Goal: Find specific page/section: Find specific page/section

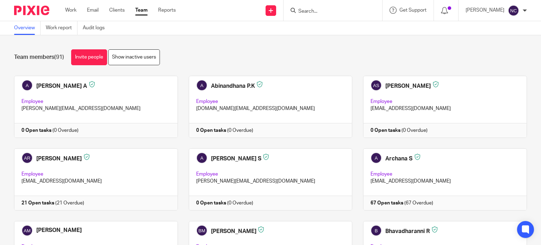
click at [334, 11] on input "Search" at bounding box center [328, 11] width 63 height 6
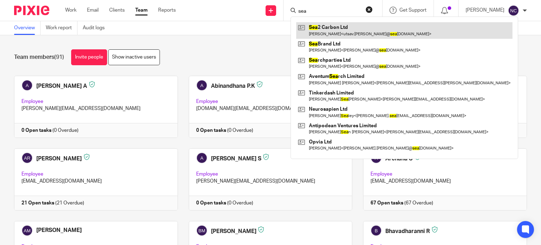
type input "sea"
click at [323, 26] on link at bounding box center [404, 30] width 216 height 16
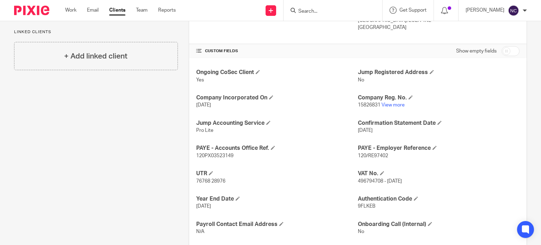
scroll to position [212, 0]
paste input "[PERSON_NAME]"
click at [324, 12] on input "[PERSON_NAME]" at bounding box center [328, 11] width 63 height 6
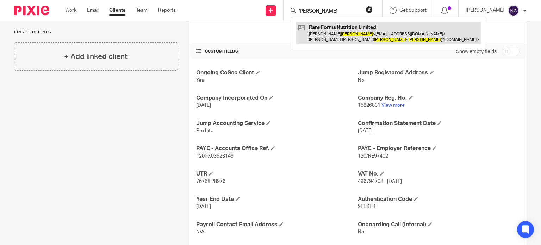
type input "[PERSON_NAME]"
click at [325, 29] on link at bounding box center [388, 33] width 184 height 22
